Goal: Find contact information: Find contact information

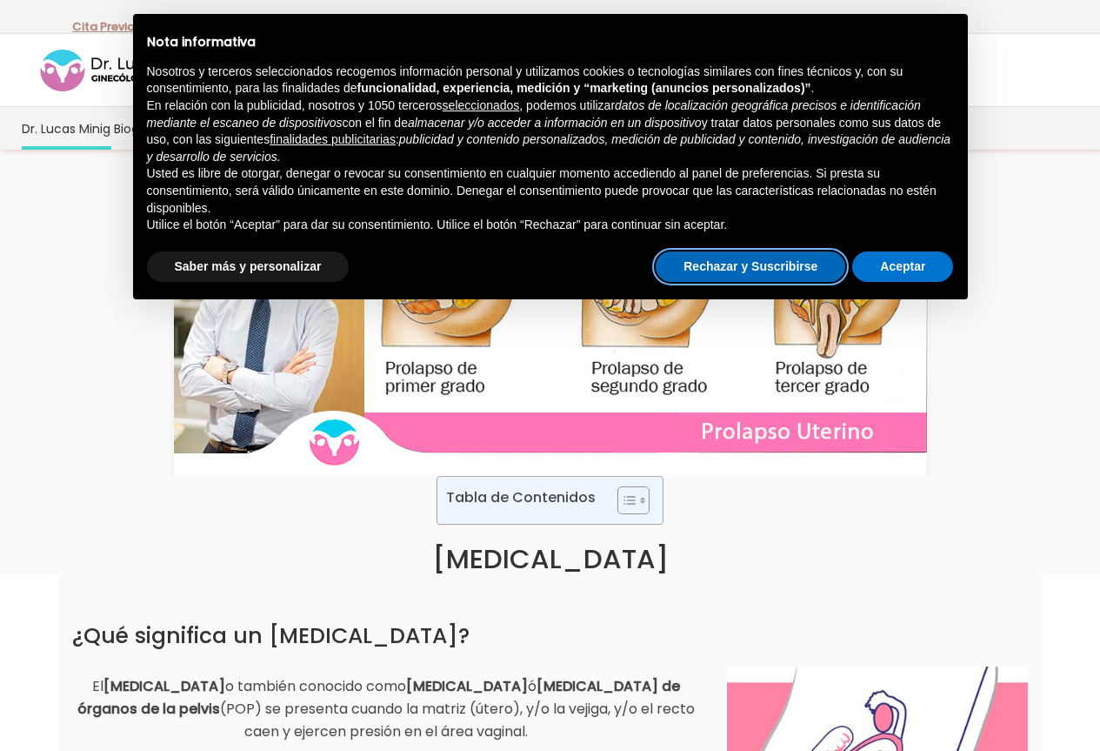
click at [750, 279] on button "Rechazar y Suscribirse" at bounding box center [751, 266] width 190 height 31
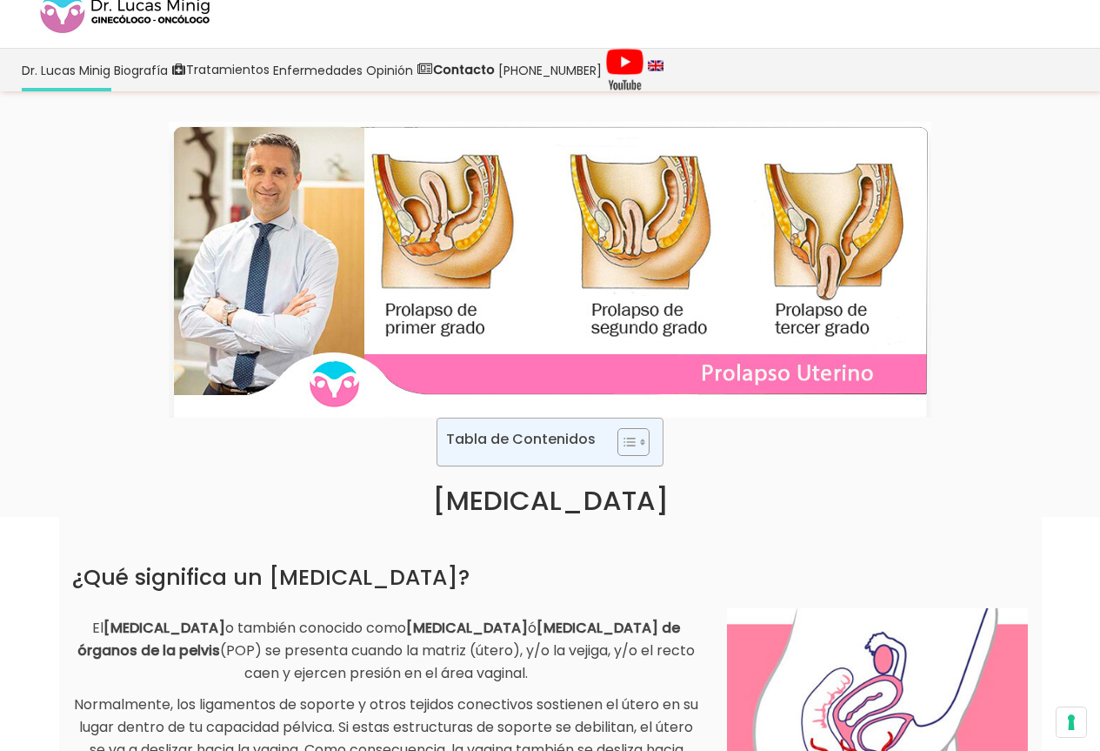
scroll to position [87, 0]
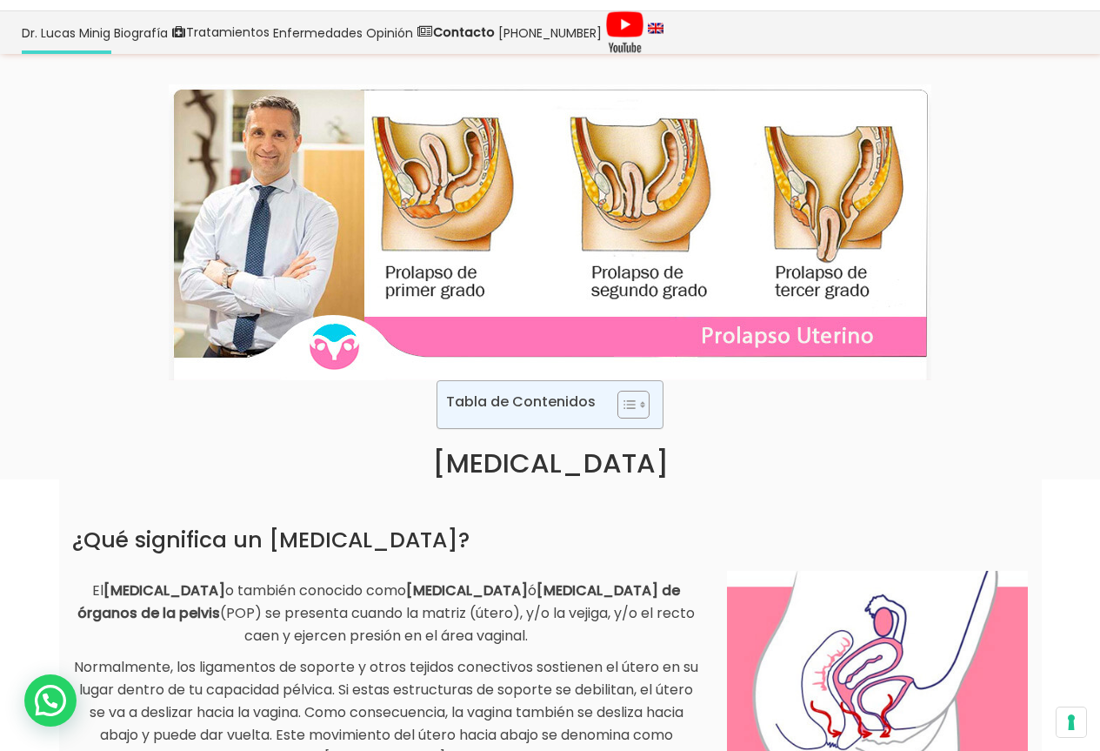
scroll to position [87, 0]
